Goal: Information Seeking & Learning: Learn about a topic

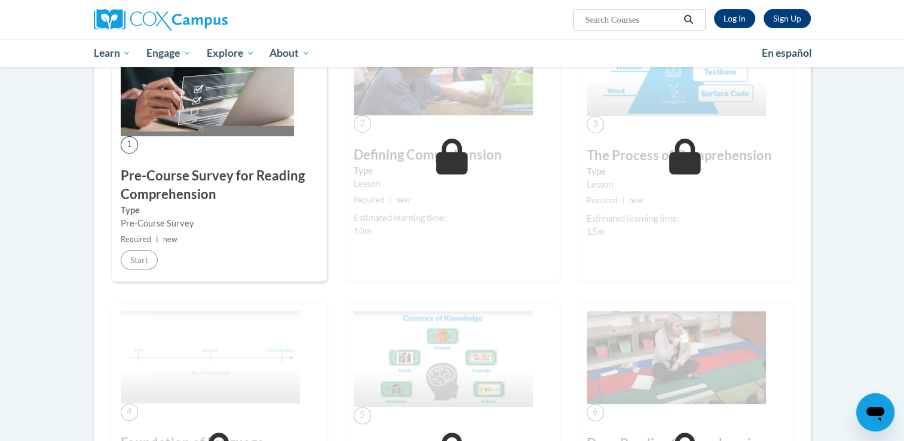
scroll to position [85, 0]
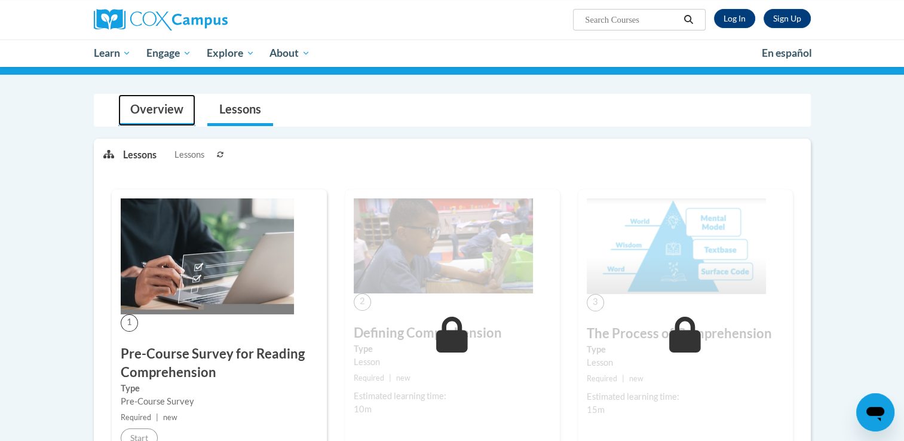
click at [162, 108] on link "Overview" at bounding box center [156, 110] width 77 height 32
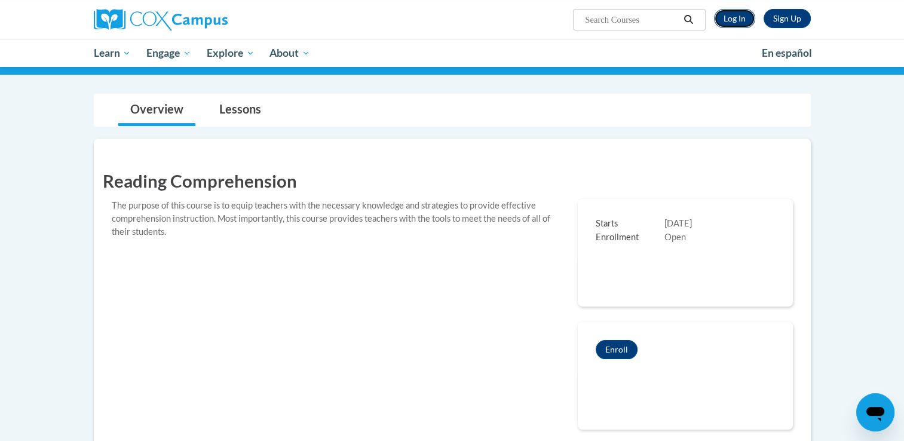
click at [734, 17] on link "Log In" at bounding box center [734, 18] width 41 height 19
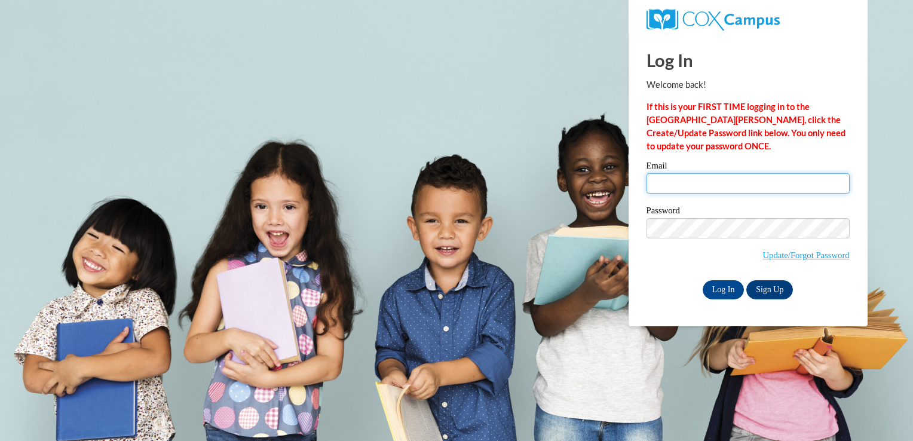
click at [691, 182] on input "Email" at bounding box center [747, 183] width 203 height 20
type input "mschommer05@outlook.com"
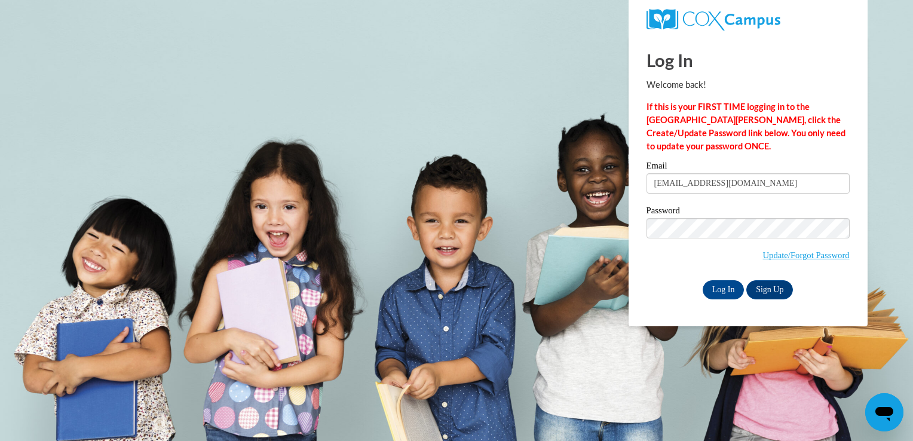
click at [716, 276] on div "Password Update/Forgot Password" at bounding box center [747, 241] width 203 height 70
click at [716, 287] on input "Log In" at bounding box center [724, 289] width 42 height 19
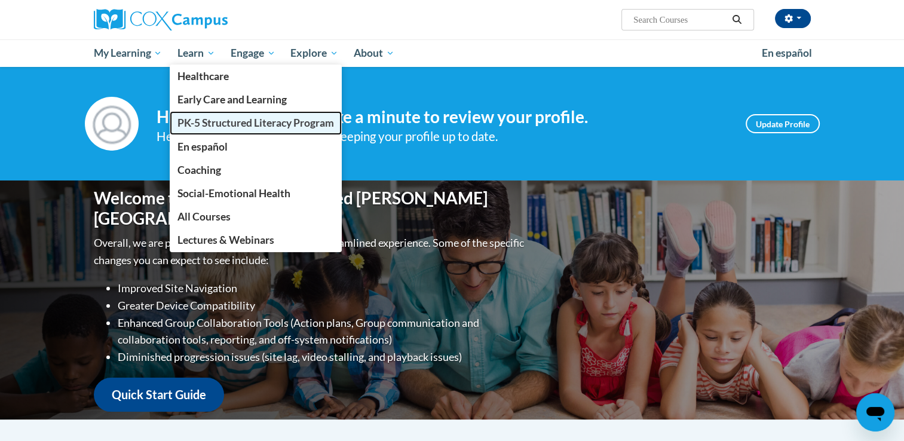
click at [203, 127] on span "PK-5 Structured Literacy Program" at bounding box center [255, 122] width 157 height 13
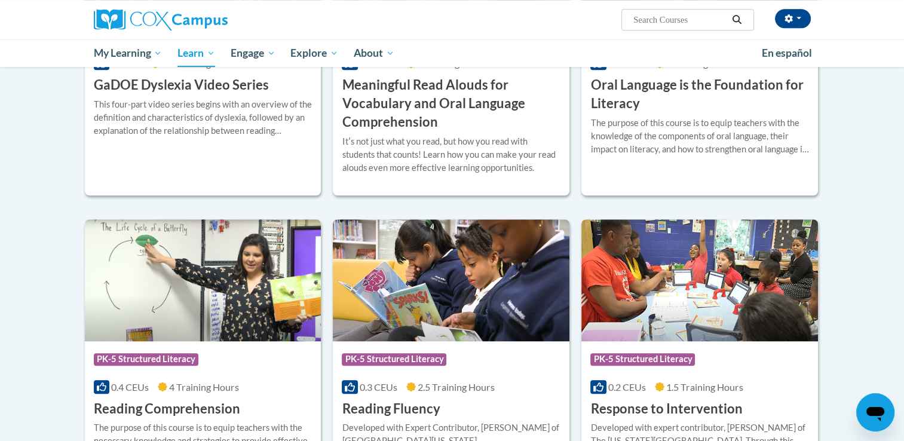
scroll to position [855, 0]
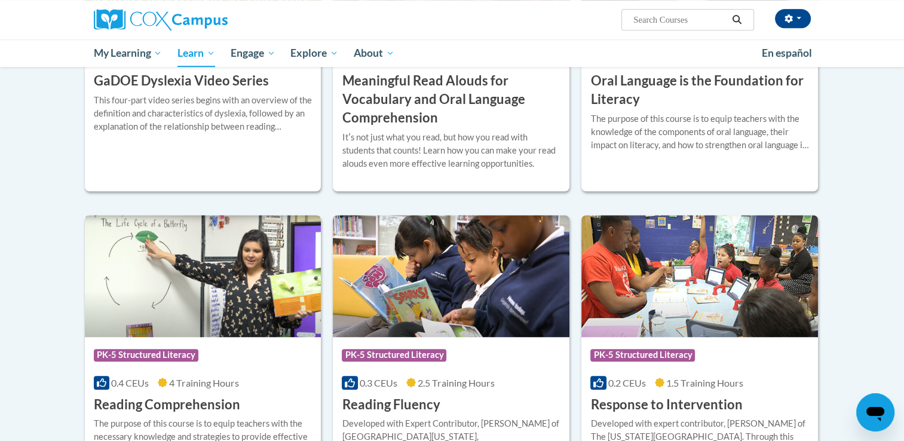
click at [288, 397] on div "Course Category: PK-5 Structured Literacy 0.4 CEUs 4 Training Hours COURSE Read…" at bounding box center [203, 375] width 237 height 76
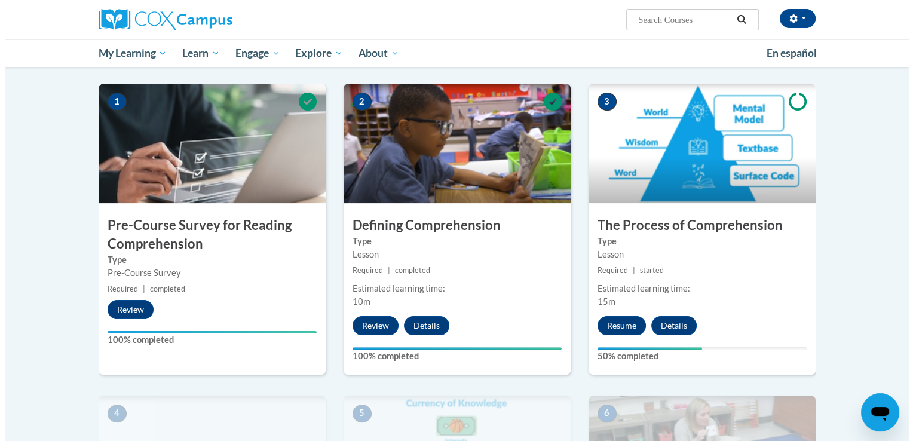
scroll to position [230, 0]
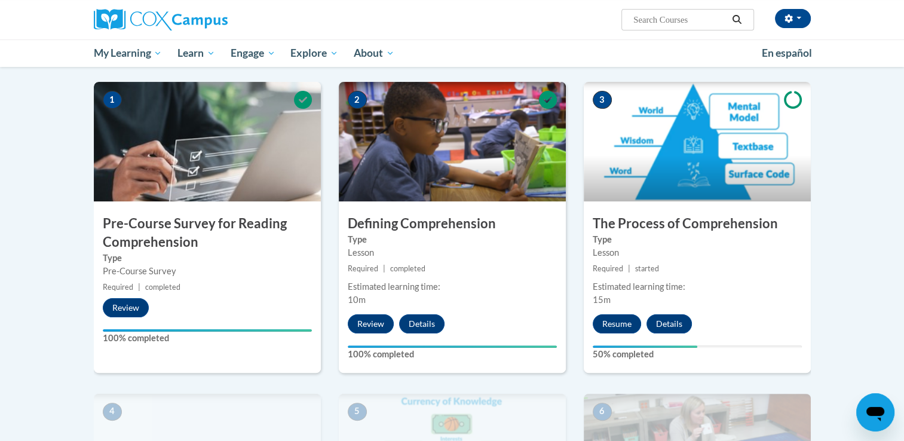
click at [748, 177] on img at bounding box center [697, 141] width 227 height 119
click at [627, 322] on button "Resume" at bounding box center [617, 323] width 48 height 19
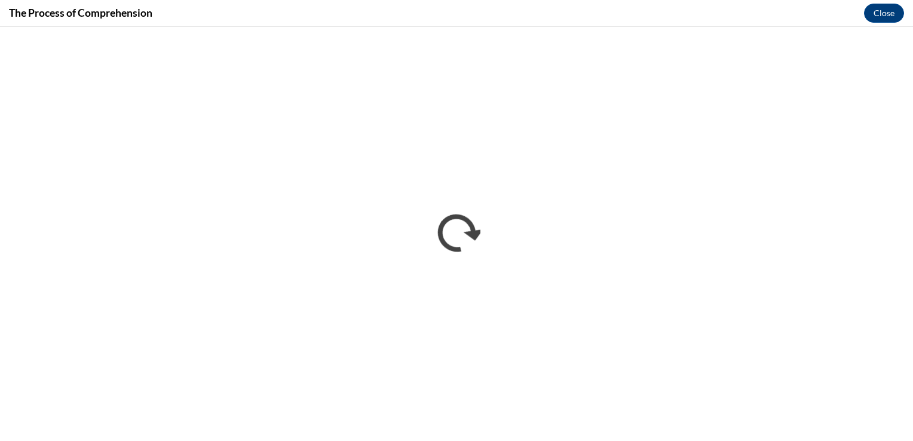
scroll to position [0, 0]
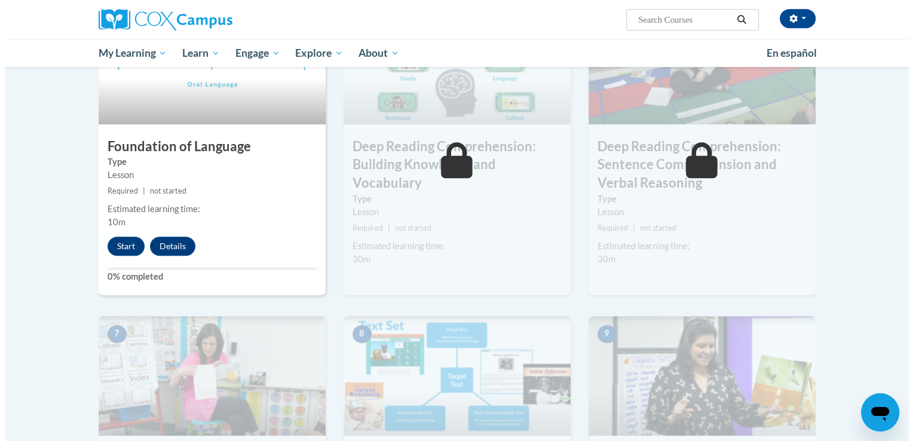
scroll to position [605, 0]
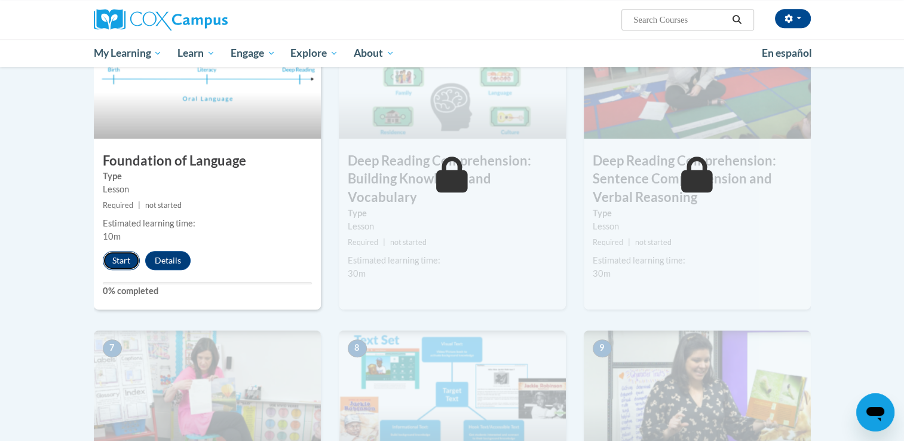
click at [111, 257] on button "Start" at bounding box center [121, 260] width 37 height 19
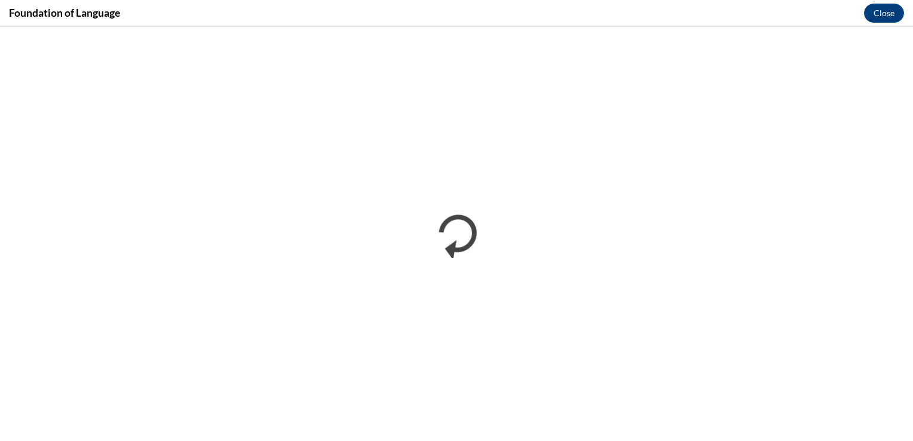
scroll to position [0, 0]
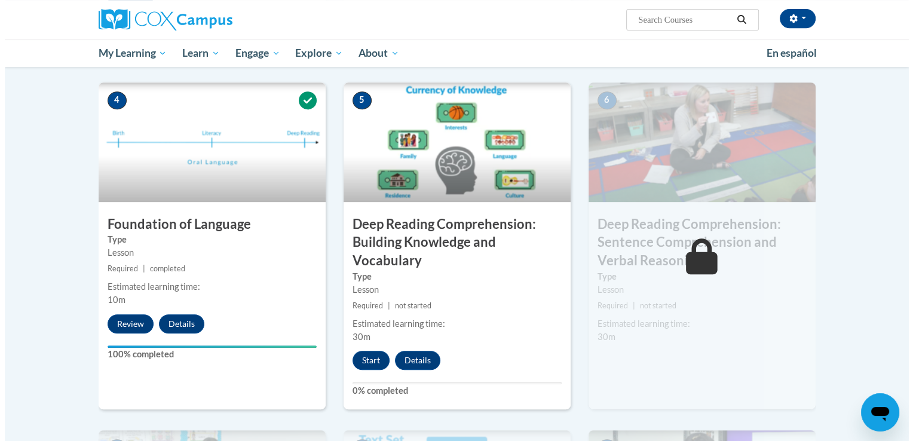
scroll to position [558, 0]
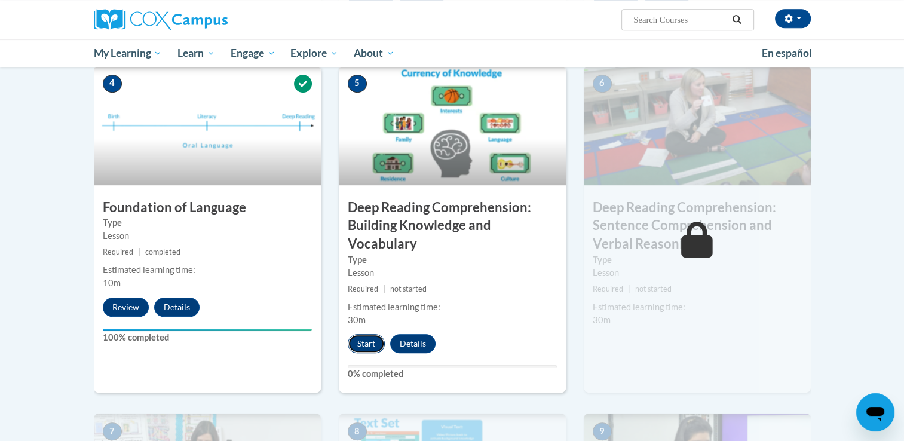
click at [370, 339] on button "Start" at bounding box center [366, 343] width 37 height 19
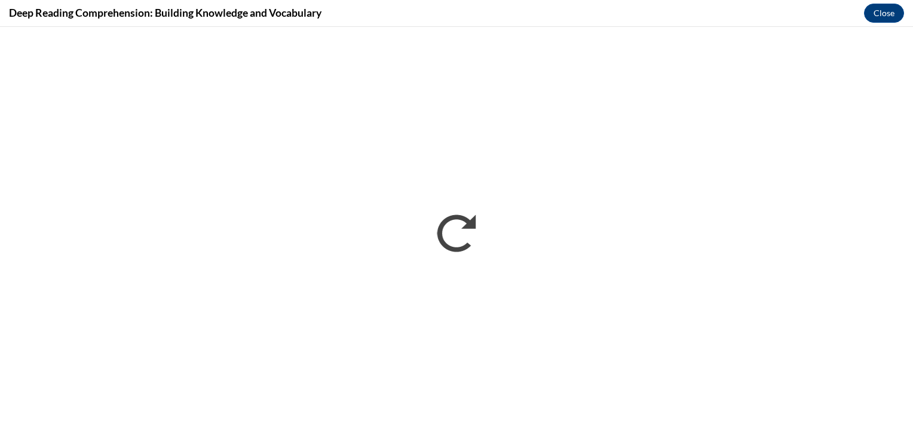
scroll to position [0, 0]
